Goal: Book appointment/travel/reservation

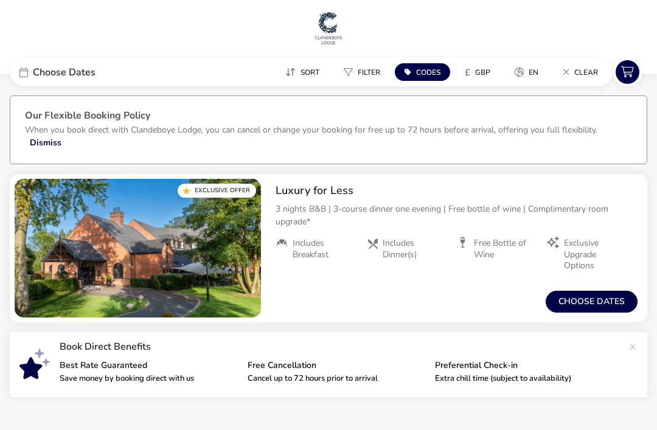
click at [595, 305] on button "Choose dates" at bounding box center [592, 302] width 92 height 22
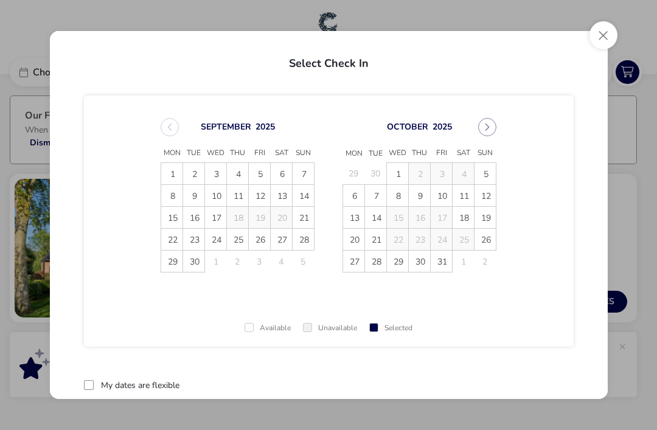
click at [376, 205] on span "7" at bounding box center [376, 195] width 21 height 21
click at [445, 203] on span "10" at bounding box center [441, 195] width 21 height 21
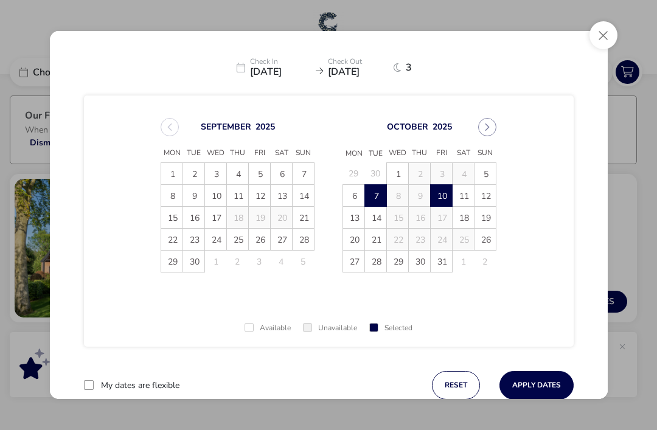
click at [542, 389] on button "Apply Dates" at bounding box center [536, 385] width 74 height 29
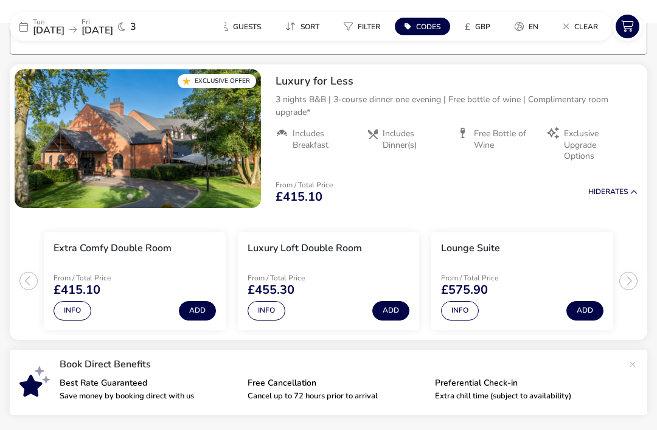
scroll to position [113, 0]
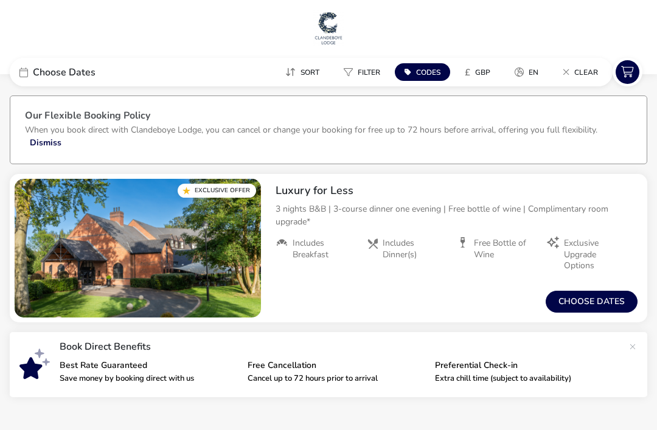
click at [597, 309] on button "Choose dates" at bounding box center [592, 302] width 92 height 22
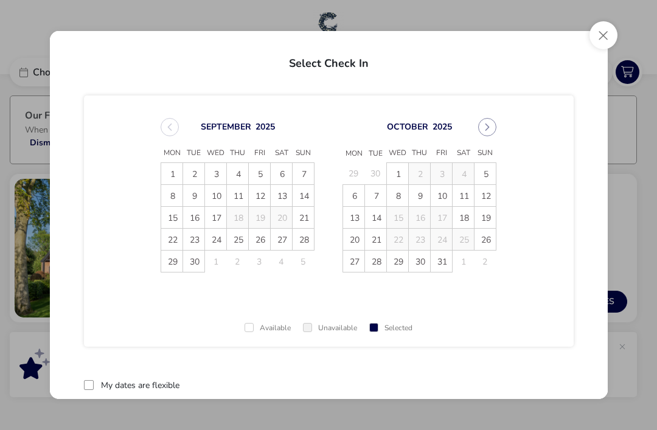
click at [198, 247] on span "23" at bounding box center [194, 239] width 21 height 21
click at [267, 245] on span "26" at bounding box center [259, 239] width 21 height 21
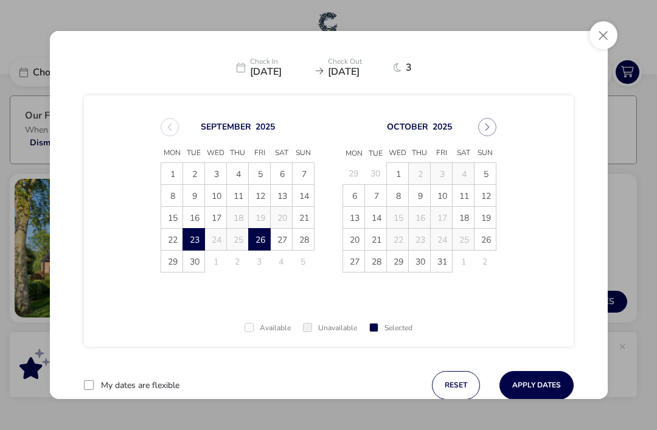
click at [543, 379] on button "Apply Dates" at bounding box center [536, 385] width 74 height 29
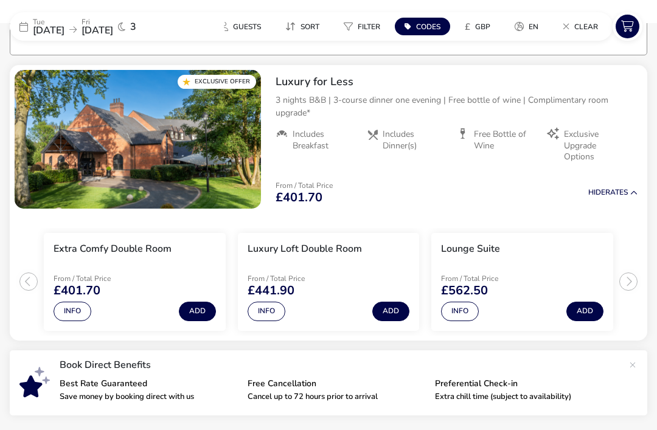
scroll to position [113, 0]
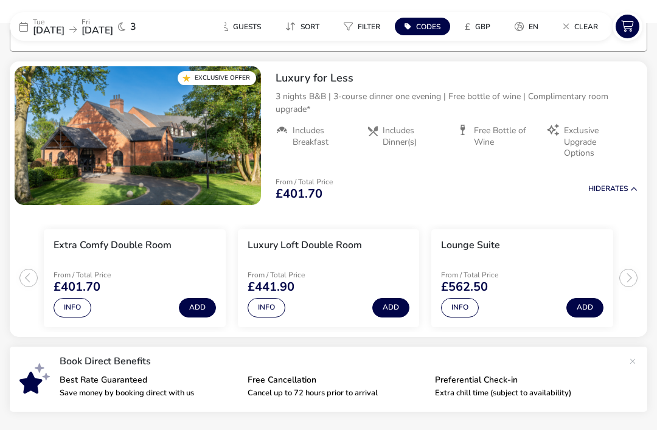
click at [59, 36] on span "[DATE]" at bounding box center [49, 30] width 32 height 13
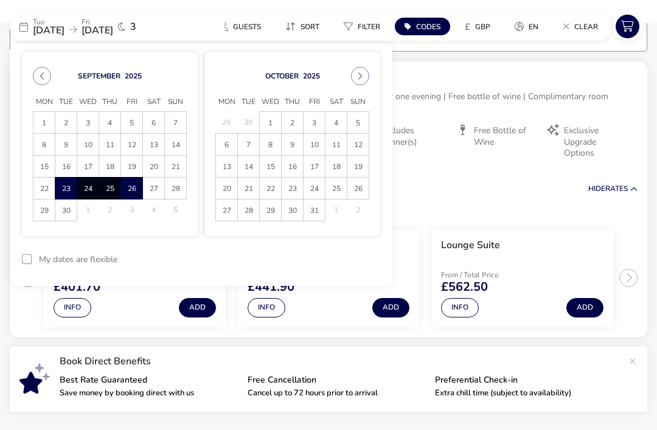
click at [361, 78] on icon "Next Month" at bounding box center [360, 76] width 9 height 9
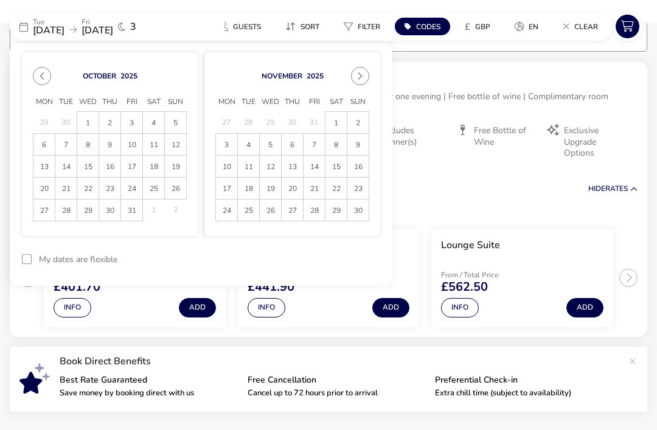
click at [248, 195] on span "18" at bounding box center [248, 188] width 20 height 21
click at [320, 190] on span "21" at bounding box center [314, 188] width 20 height 21
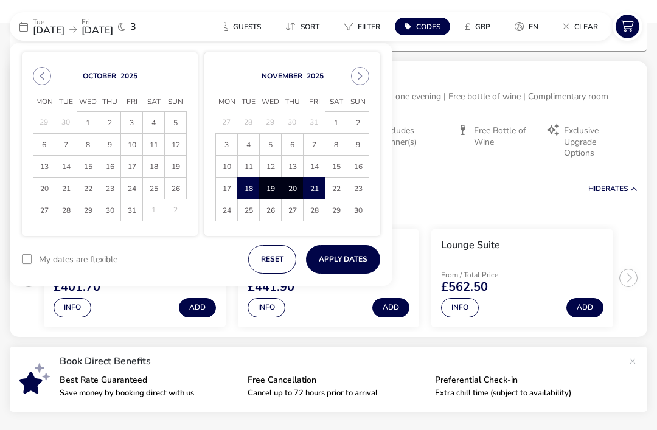
click at [350, 264] on button "Apply Dates" at bounding box center [343, 259] width 74 height 29
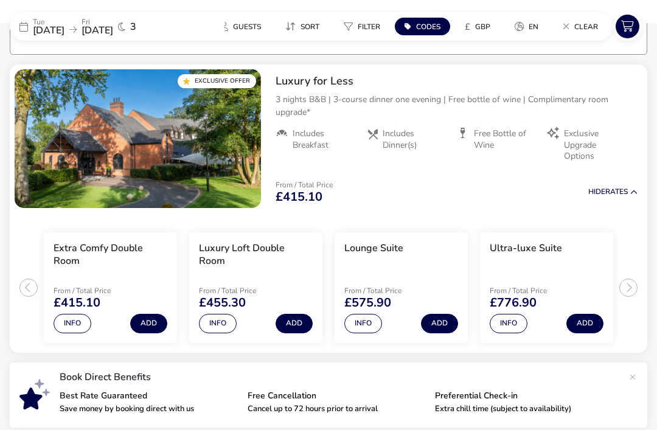
scroll to position [111, 0]
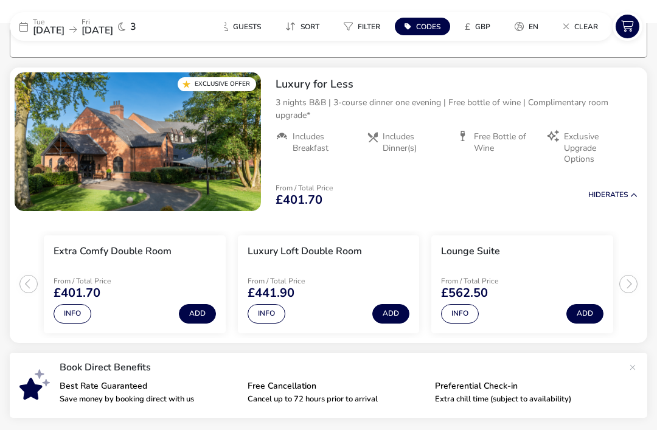
scroll to position [111, 0]
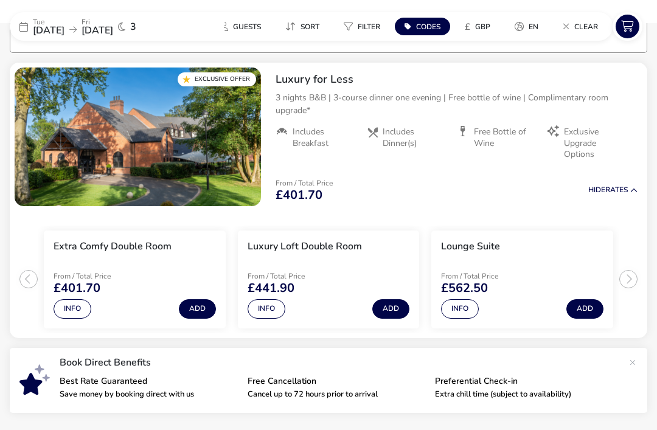
click at [46, 31] on span "[DATE]" at bounding box center [49, 30] width 32 height 13
click at [38, 26] on span "[DATE]" at bounding box center [49, 30] width 32 height 13
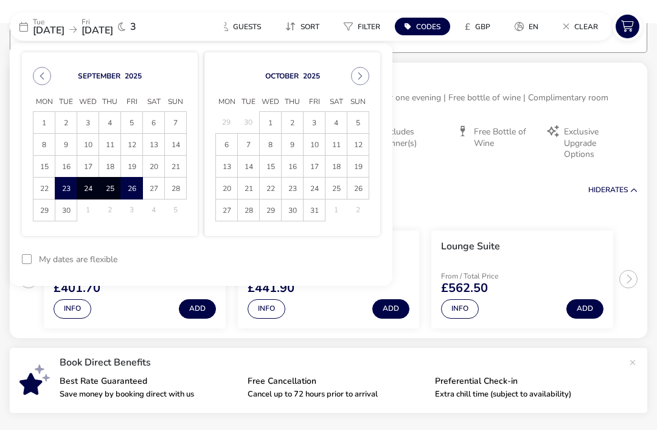
click at [358, 85] on button "Next Month" at bounding box center [360, 76] width 18 height 18
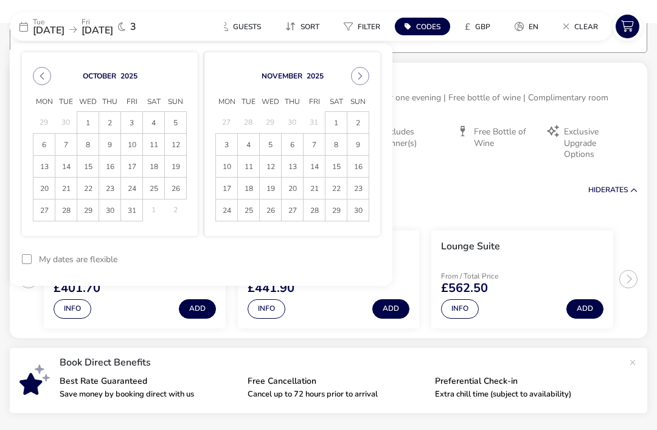
click at [361, 78] on icon "Next Month" at bounding box center [360, 76] width 9 height 9
click at [248, 127] on span "2" at bounding box center [248, 123] width 20 height 21
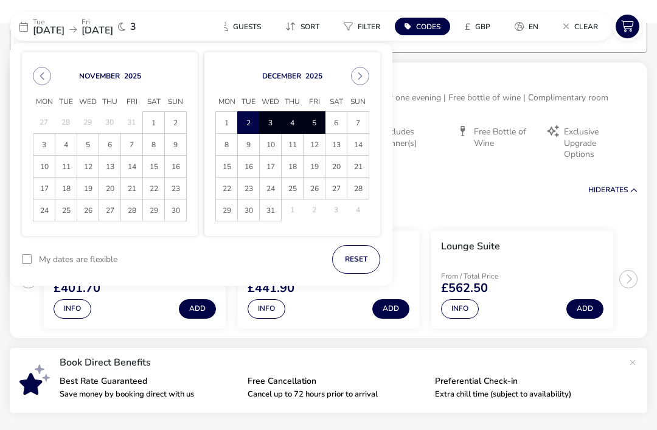
click at [317, 126] on span "5" at bounding box center [314, 123] width 20 height 21
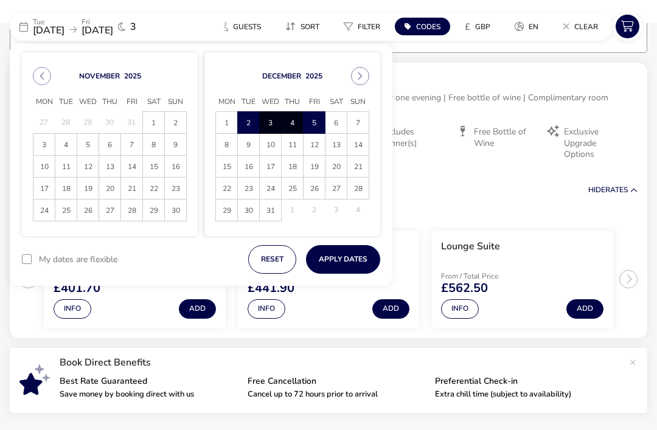
click at [353, 262] on button "Apply Dates" at bounding box center [343, 259] width 74 height 29
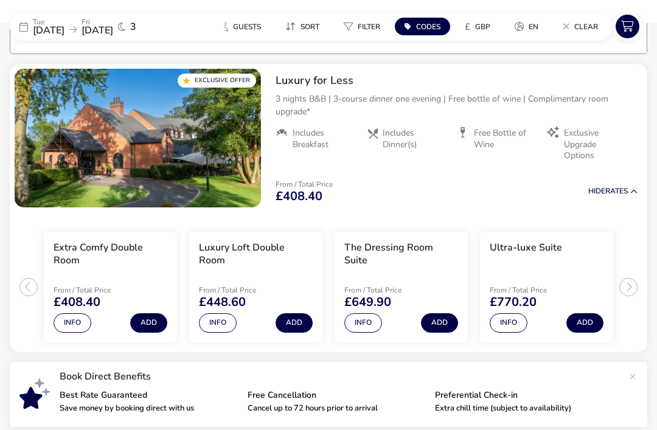
scroll to position [112, 0]
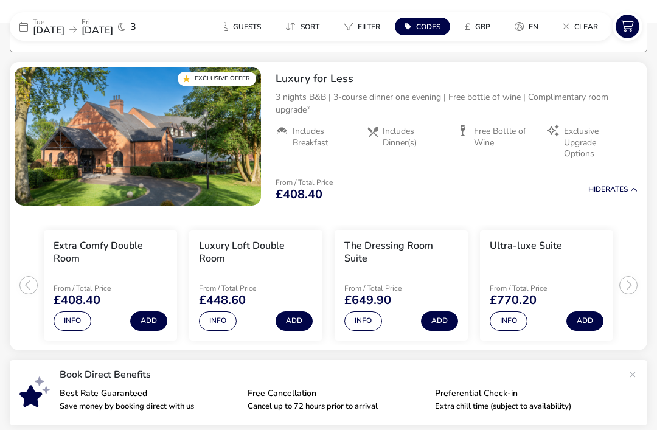
click at [153, 319] on button "Add" at bounding box center [148, 320] width 37 height 19
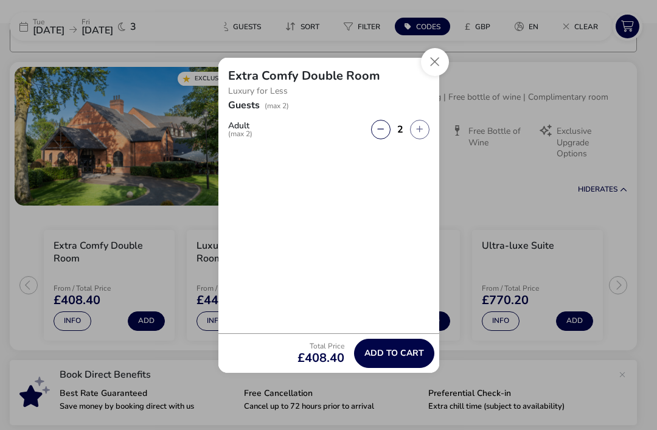
click at [403, 355] on span "Add to cart" at bounding box center [394, 352] width 60 height 9
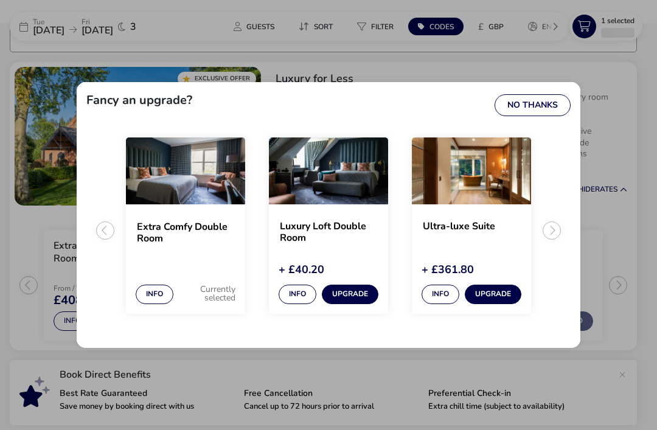
click at [558, 240] on ul "Extra Comfy Double Room Info Currently selected Luxury Loft Double Room + £40.2…" at bounding box center [328, 236] width 484 height 206
click at [550, 238] on ul "Extra Comfy Double Room Info Currently selected Luxury Loft Double Room + £40.2…" at bounding box center [328, 236] width 484 height 206
click at [557, 235] on ul "Extra Comfy Double Room Info Currently selected Luxury Loft Double Room + £40.2…" at bounding box center [328, 236] width 484 height 206
click at [542, 108] on button "No Thanks" at bounding box center [532, 105] width 76 height 22
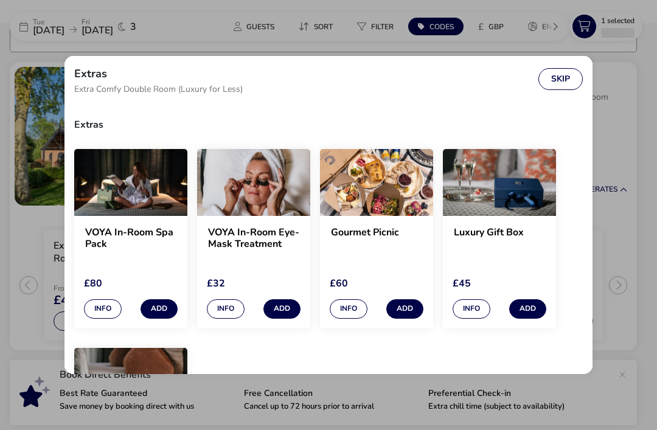
click at [561, 70] on button "Skip" at bounding box center [560, 79] width 44 height 22
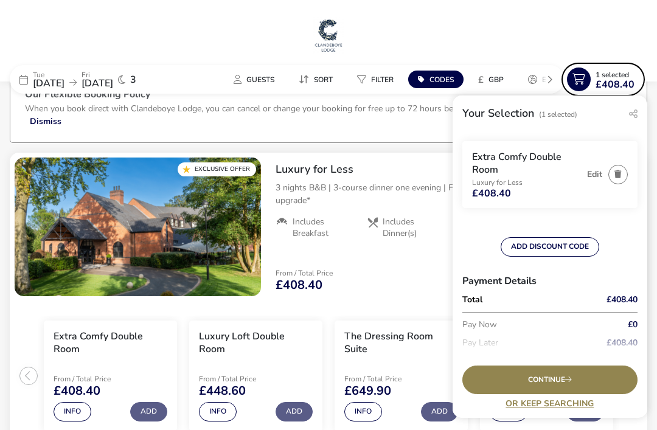
scroll to position [0, 0]
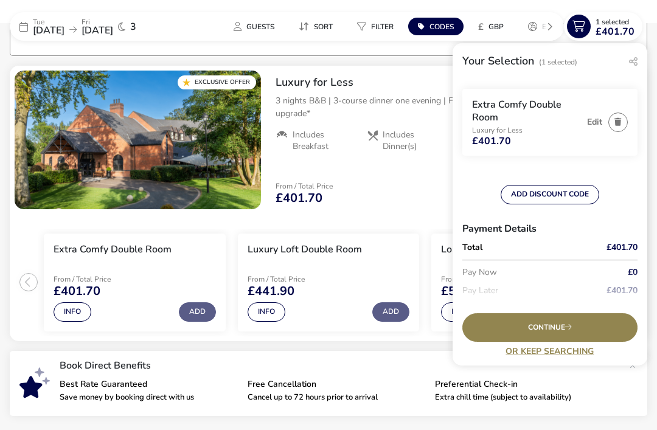
scroll to position [110, 0]
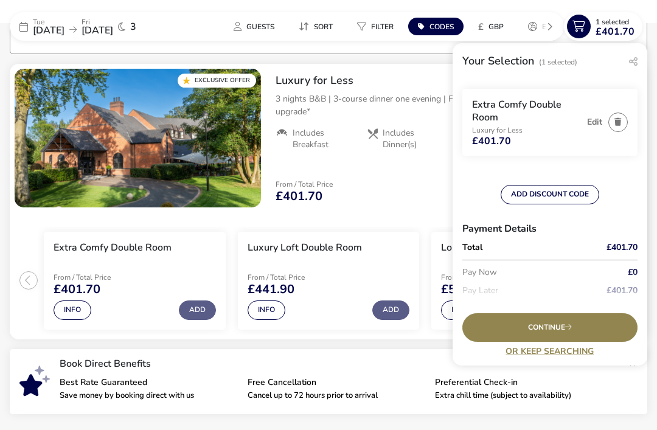
click at [46, 31] on span "[DATE]" at bounding box center [49, 30] width 32 height 13
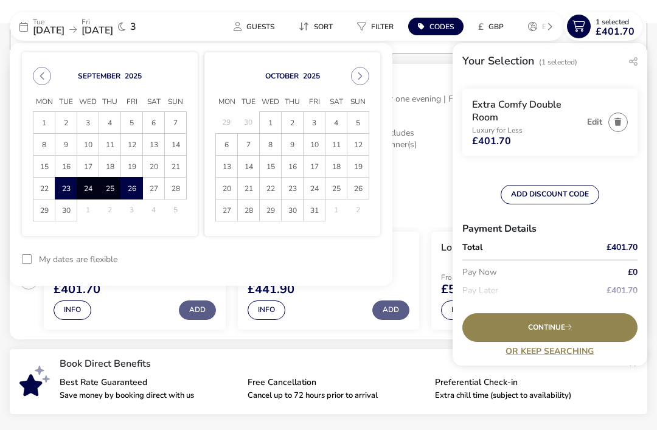
click at [362, 79] on icon "Next Month" at bounding box center [360, 76] width 9 height 9
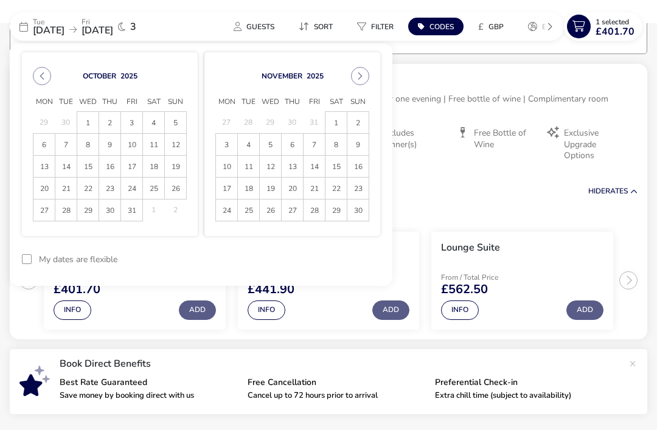
click at [361, 85] on button "Next Month" at bounding box center [360, 76] width 18 height 18
click at [361, 83] on button "Next Month" at bounding box center [360, 76] width 18 height 18
click at [362, 81] on button "Next Month" at bounding box center [360, 76] width 18 height 18
click at [69, 213] on span "27" at bounding box center [66, 210] width 20 height 21
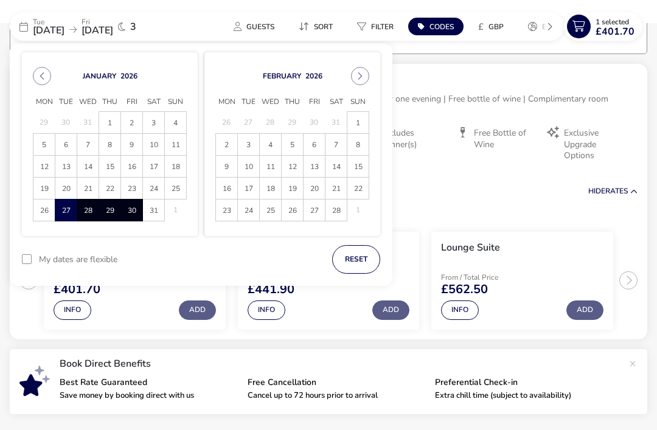
click at [136, 212] on span "30" at bounding box center [132, 210] width 20 height 21
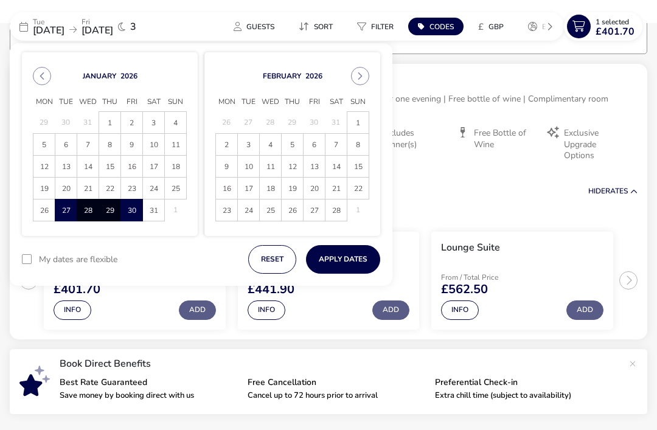
click at [349, 260] on button "Apply Dates" at bounding box center [343, 259] width 74 height 29
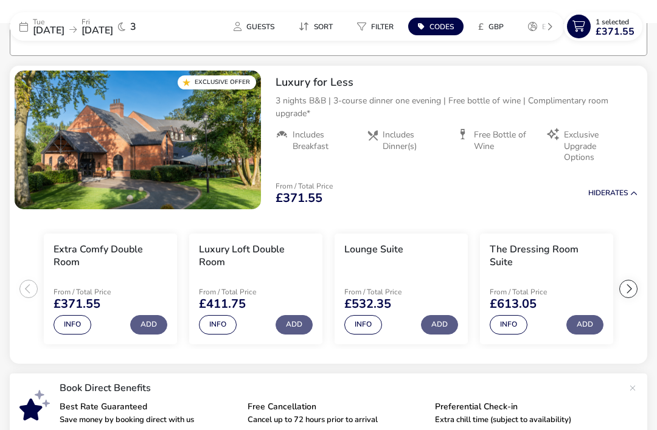
scroll to position [112, 0]
